Goal: Task Accomplishment & Management: Use online tool/utility

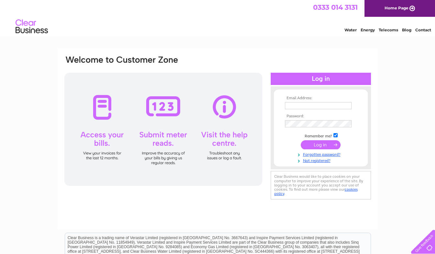
type input "lynn@wwwm.co.uk"
click at [310, 144] on input "submit" at bounding box center [321, 144] width 40 height 9
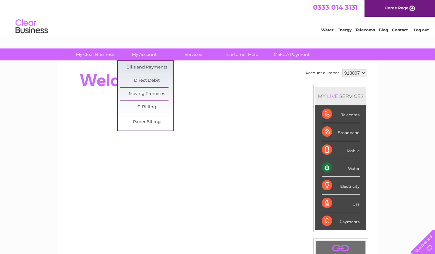
click at [145, 52] on link "My Account" at bounding box center [143, 55] width 53 height 12
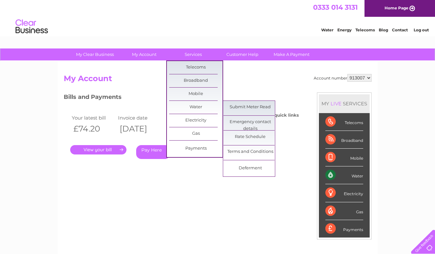
click at [248, 106] on link "Submit Meter Read" at bounding box center [250, 107] width 53 height 13
